Goal: Task Accomplishment & Management: Complete application form

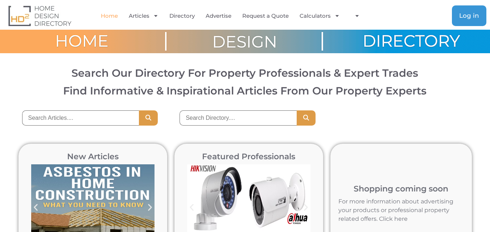
click at [471, 17] on span "Log in" at bounding box center [469, 16] width 20 height 6
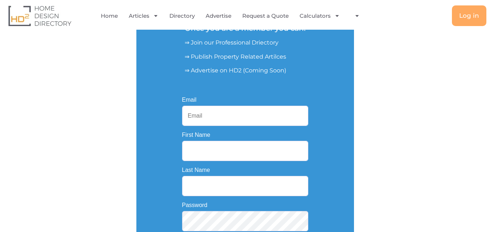
scroll to position [73, 0]
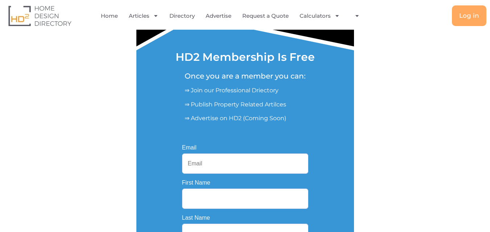
click at [225, 161] on input "Email" at bounding box center [245, 164] width 126 height 20
type input "modernmagicpainters@gmail.com"
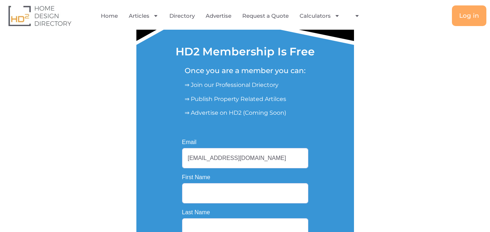
scroll to position [181, 0]
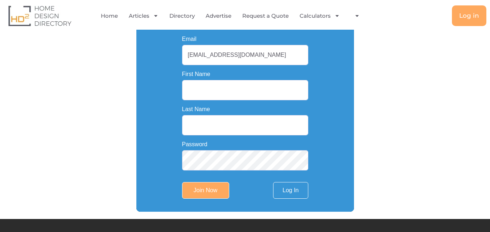
click at [220, 88] on input "First Name" at bounding box center [245, 90] width 126 height 20
click at [220, 124] on input "Last Name" at bounding box center [245, 125] width 126 height 20
drag, startPoint x: 226, startPoint y: 91, endPoint x: 259, endPoint y: 92, distance: 32.6
click at [259, 92] on input "Modern Magic Painters" at bounding box center [245, 90] width 126 height 20
type input "Modern Magic"
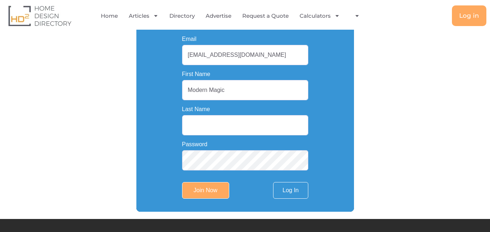
click at [233, 127] on input "Last Name" at bounding box center [245, 125] width 126 height 20
paste input "Painters"
type input "Painters"
click at [203, 196] on input "Join Now" at bounding box center [205, 190] width 47 height 17
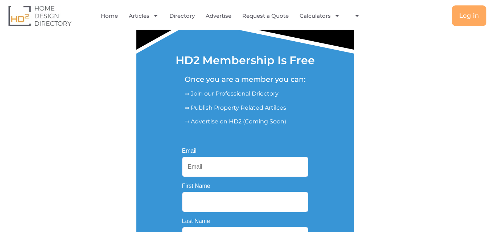
scroll to position [58, 0]
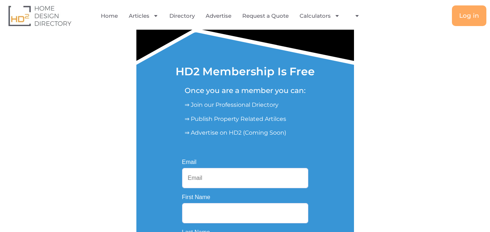
click at [402, 120] on div "HD2 Membership Is Free Once you are a member you can: ⇒ Join our Professional D…" at bounding box center [245, 169] width 435 height 394
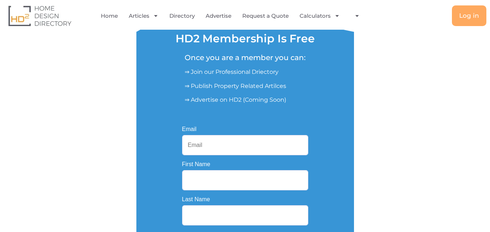
scroll to position [131, 0]
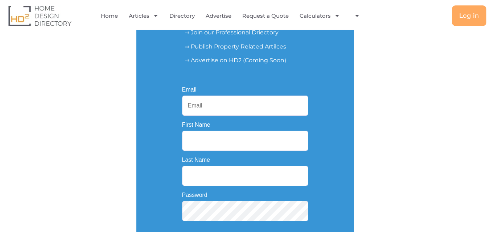
click at [212, 104] on input "Email" at bounding box center [245, 106] width 126 height 20
type input "[EMAIL_ADDRESS][DOMAIN_NAME]"
click at [221, 147] on input "First Name" at bounding box center [245, 141] width 126 height 20
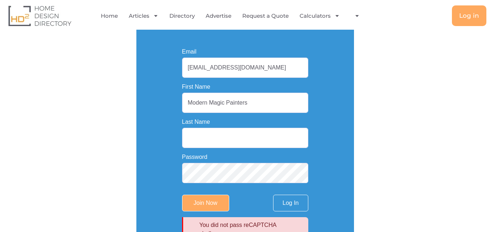
scroll to position [167, 0]
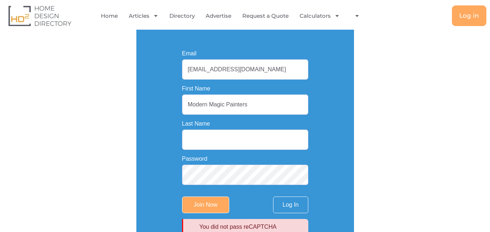
drag, startPoint x: 226, startPoint y: 103, endPoint x: 273, endPoint y: 105, distance: 47.2
click at [273, 105] on input "Modern Magic Painters" at bounding box center [245, 105] width 126 height 20
type input "Modern Magic"
click at [204, 143] on input "Last Name" at bounding box center [245, 140] width 126 height 20
paste input "Painters"
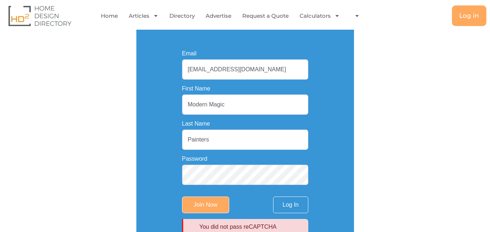
type input "Painters"
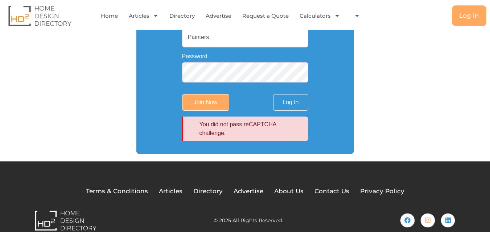
scroll to position [276, 0]
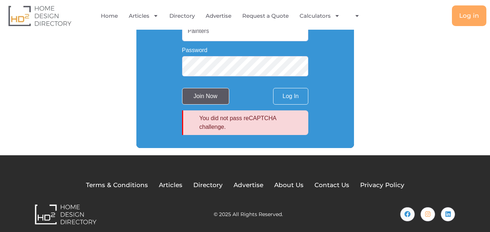
click at [213, 102] on input "Join Now" at bounding box center [205, 96] width 47 height 17
